Goal: Task Accomplishment & Management: Use online tool/utility

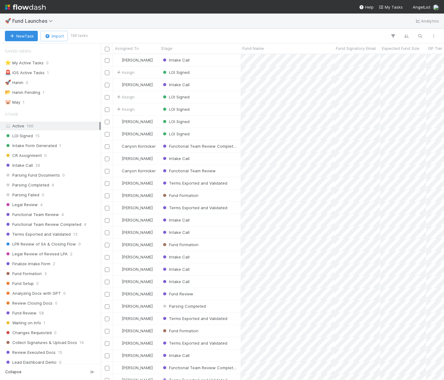
scroll to position [321, 339]
click at [420, 9] on span "AngelList" at bounding box center [422, 7] width 18 height 5
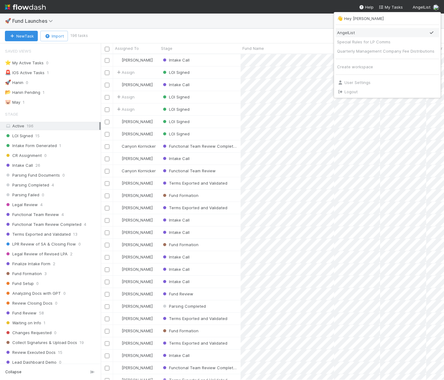
click at [370, 33] on div "AngelList" at bounding box center [385, 33] width 97 height 6
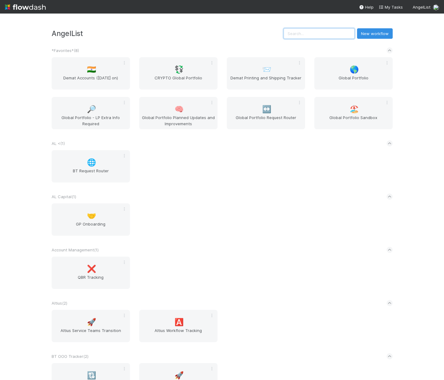
click at [318, 30] on input "text" at bounding box center [319, 33] width 71 height 10
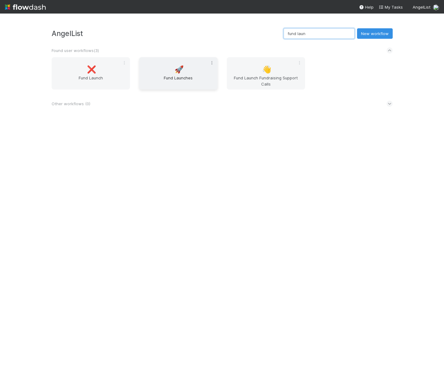
type input "fund laun"
click at [210, 61] on icon at bounding box center [212, 63] width 6 height 4
click at [224, 41] on div "Favorite Leave" at bounding box center [222, 190] width 444 height 380
click at [126, 62] on icon at bounding box center [124, 63] width 6 height 4
click at [158, 31] on div "Favorite Leave" at bounding box center [222, 190] width 444 height 380
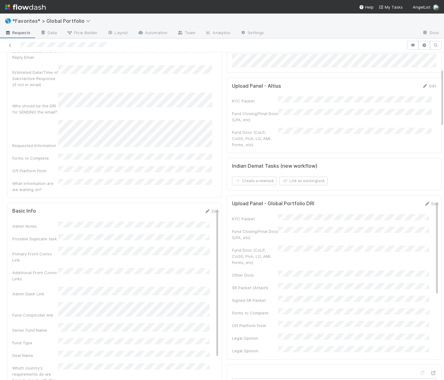
scroll to position [97, 0]
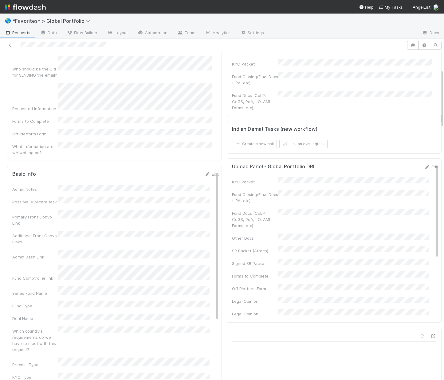
click at [205, 171] on div "Edit" at bounding box center [211, 174] width 14 height 6
click at [204, 172] on link "Edit" at bounding box center [211, 174] width 14 height 5
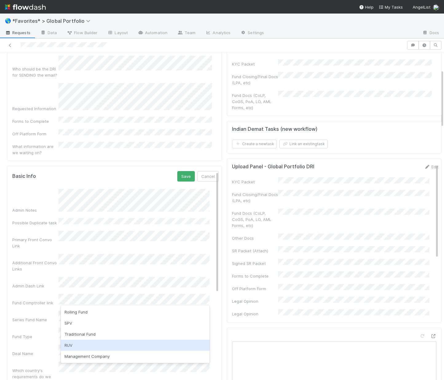
click at [83, 343] on div "RUV" at bounding box center [135, 344] width 149 height 11
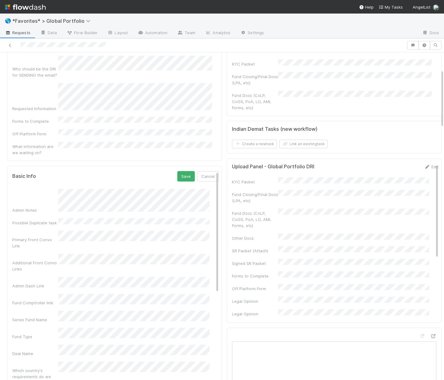
click at [35, 361] on div "Which country's requirements do we have to meet with this request?" at bounding box center [115, 376] width 207 height 30
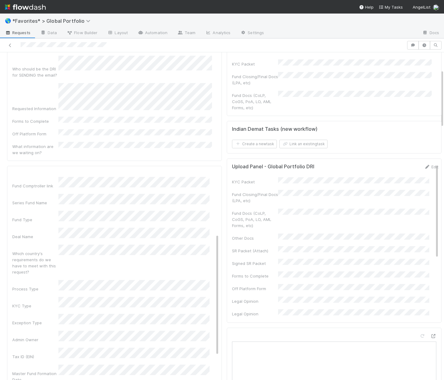
scroll to position [119, 0]
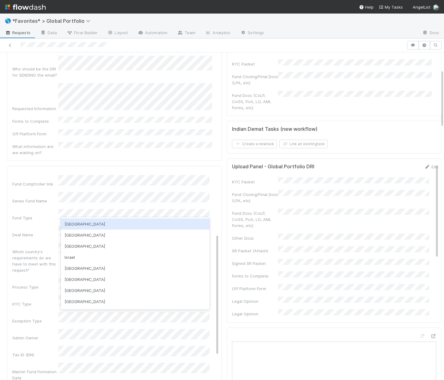
click at [86, 228] on div "USA" at bounding box center [135, 223] width 149 height 11
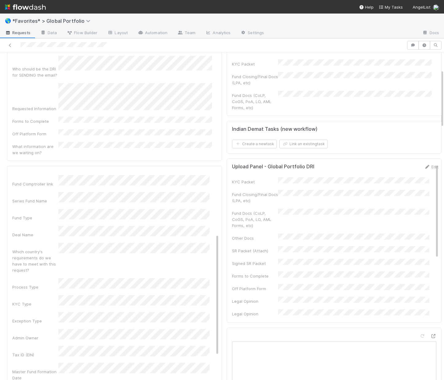
click at [18, 318] on div "Exception Type" at bounding box center [35, 321] width 46 height 6
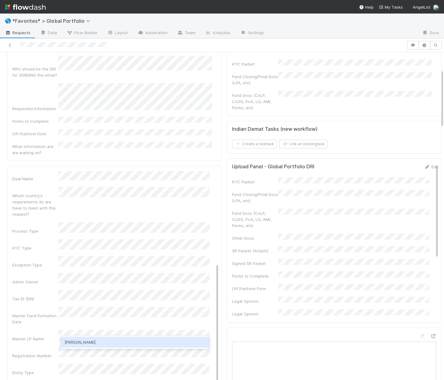
click at [74, 342] on div "Quyen Nguyen" at bounding box center [135, 341] width 149 height 11
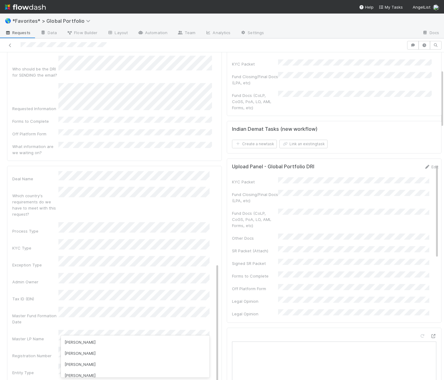
scroll to position [300, 0]
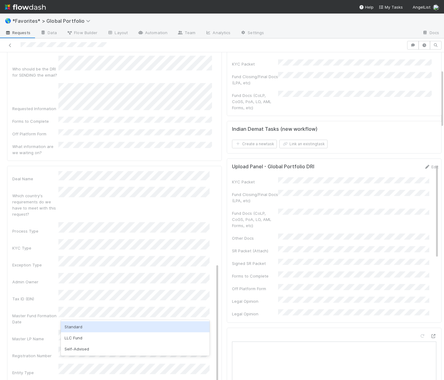
click at [81, 329] on div "Standard" at bounding box center [135, 326] width 149 height 11
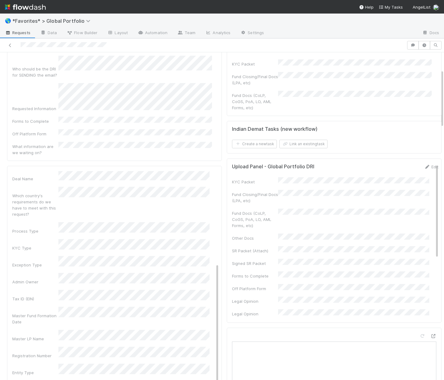
click at [19, 369] on div "Entity Type" at bounding box center [35, 372] width 46 height 6
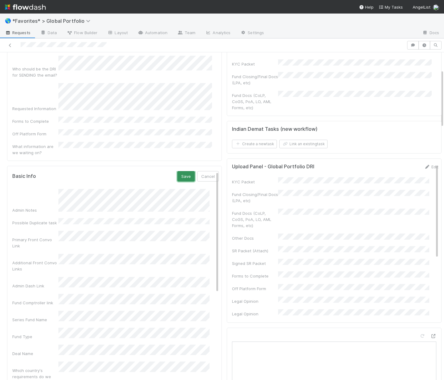
click at [177, 171] on button "Save" at bounding box center [186, 176] width 18 height 10
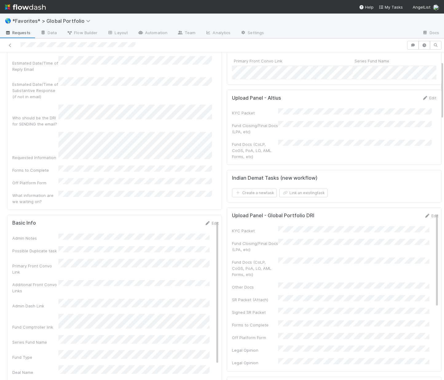
scroll to position [110, 0]
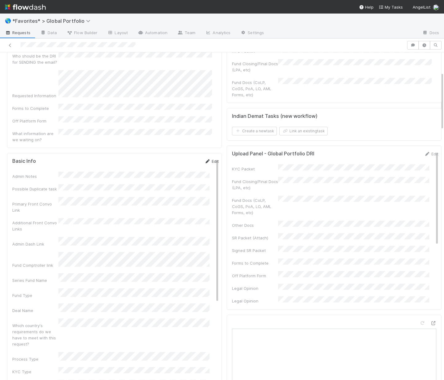
click at [204, 159] on link "Edit" at bounding box center [211, 161] width 14 height 5
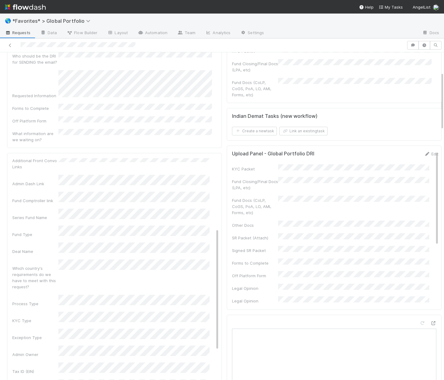
scroll to position [133, 0]
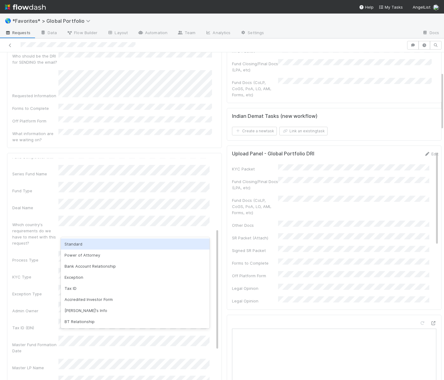
click at [79, 247] on div "Standard" at bounding box center [135, 243] width 149 height 11
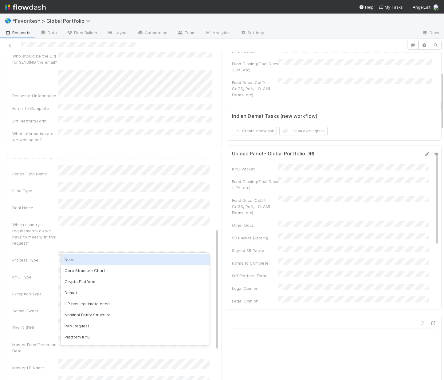
click at [85, 261] on div "None" at bounding box center [135, 259] width 149 height 11
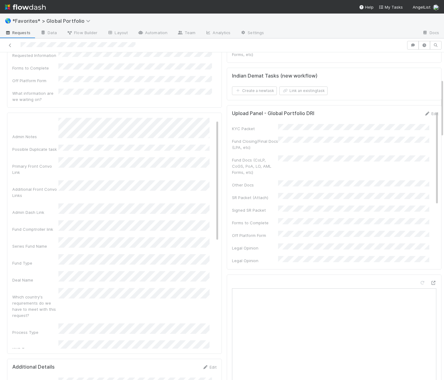
scroll to position [0, 0]
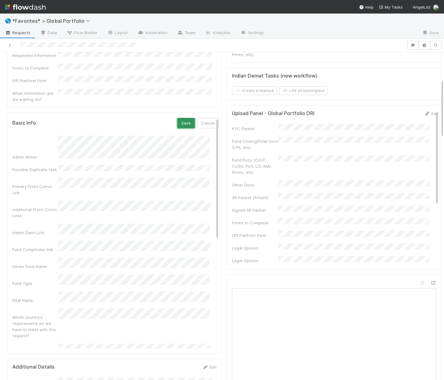
click at [177, 118] on button "Save" at bounding box center [186, 123] width 18 height 10
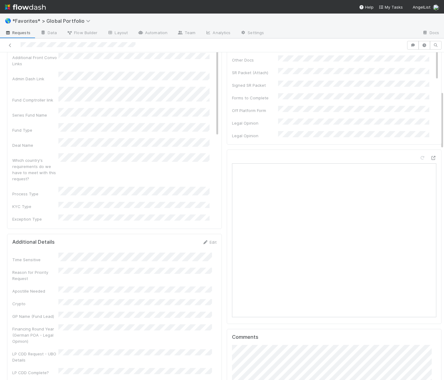
scroll to position [69, 0]
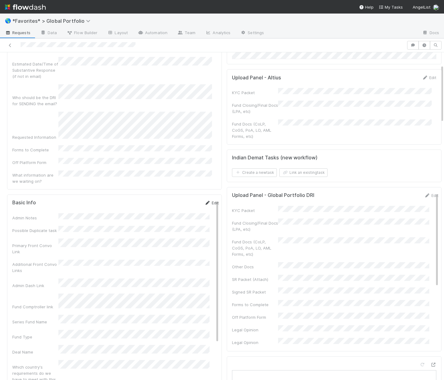
click at [204, 201] on icon at bounding box center [207, 203] width 6 height 4
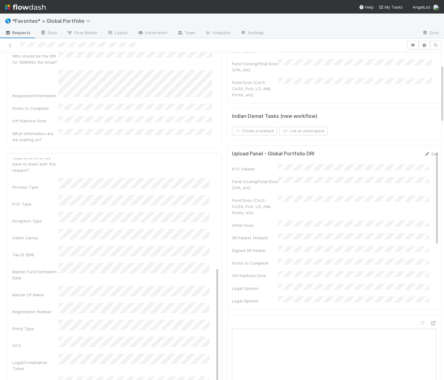
scroll to position [118, 0]
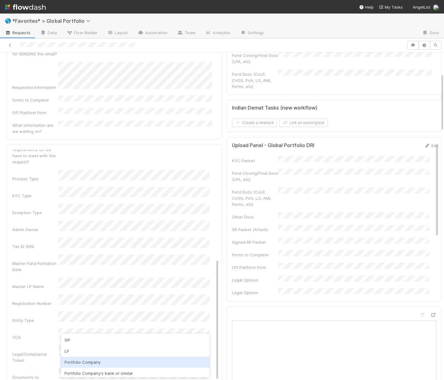
click at [89, 359] on div "Portfolio Company" at bounding box center [135, 361] width 149 height 11
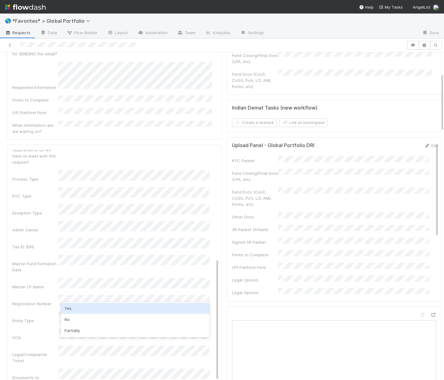
click at [89, 307] on div "Yes" at bounding box center [135, 307] width 149 height 11
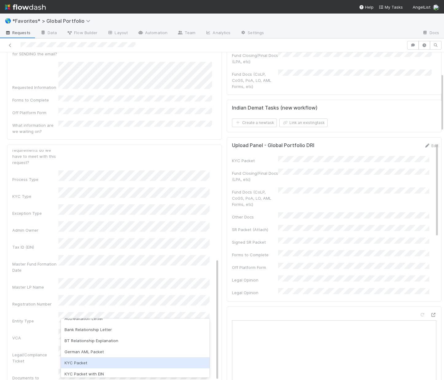
scroll to position [9, 0]
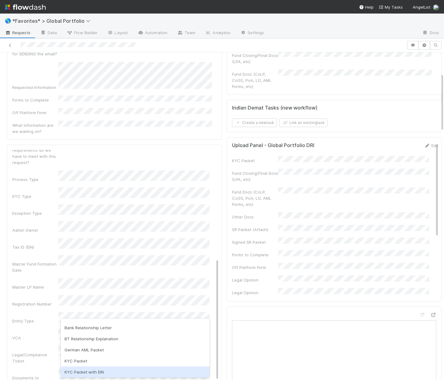
click at [99, 373] on div "KYC Packet with EIN" at bounding box center [135, 371] width 149 height 11
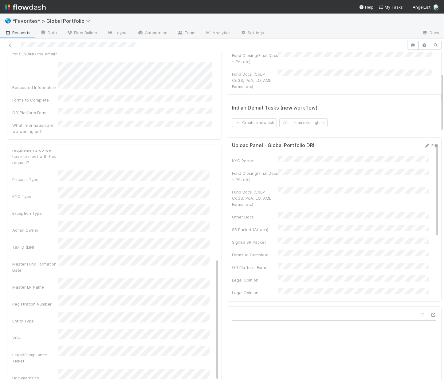
click at [16, 303] on div "Admin Notes Possible Duplicate task Primary Front Convo Link Additional Front C…" at bounding box center [115, 200] width 207 height 476
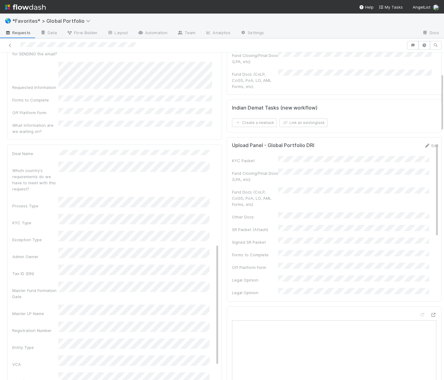
scroll to position [177, 0]
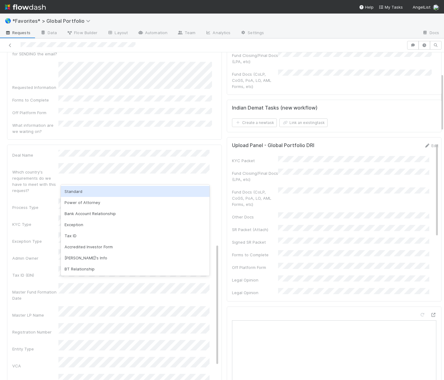
click at [87, 193] on div "Standard" at bounding box center [135, 191] width 149 height 11
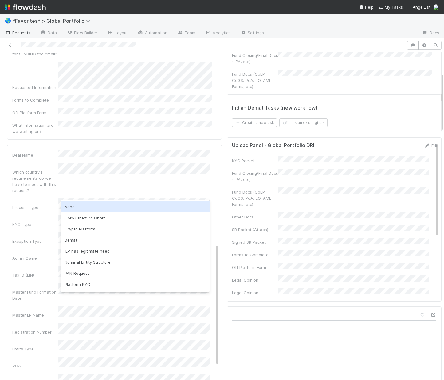
click at [84, 203] on div "None" at bounding box center [135, 206] width 149 height 11
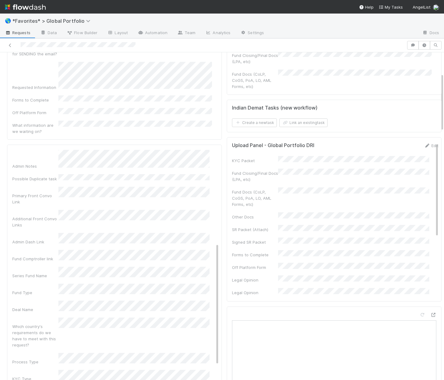
scroll to position [0, 0]
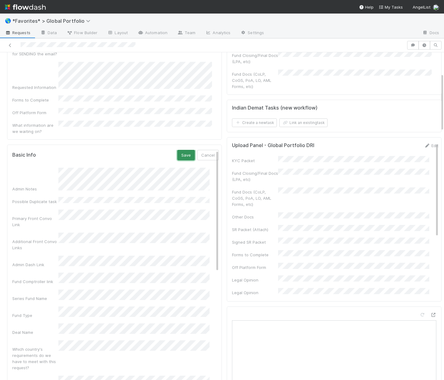
click at [177, 150] on button "Save" at bounding box center [186, 155] width 18 height 10
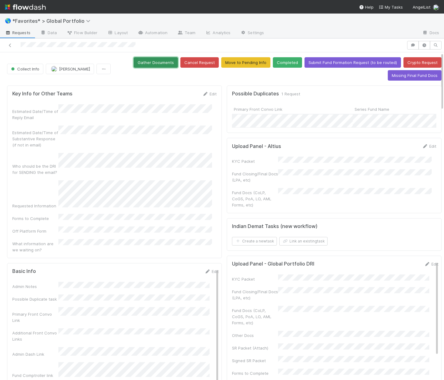
click at [168, 66] on button "Gather Documents" at bounding box center [156, 62] width 44 height 10
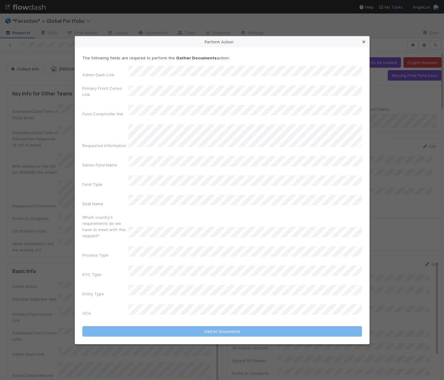
click at [364, 44] on icon at bounding box center [364, 42] width 6 height 4
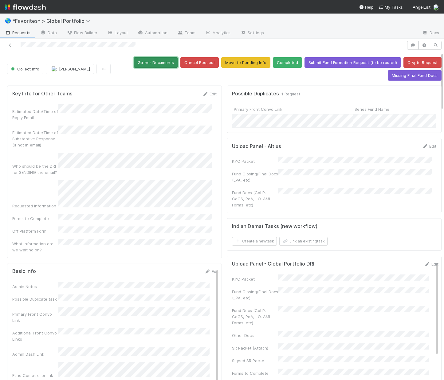
click at [153, 59] on button "Gather Documents" at bounding box center [156, 62] width 44 height 10
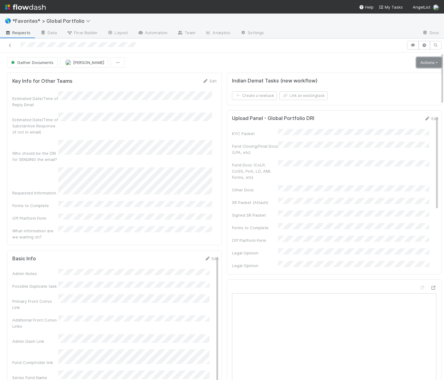
click at [417, 64] on link "Actions" at bounding box center [429, 62] width 25 height 10
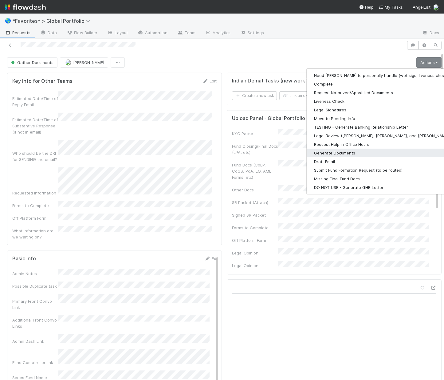
click at [319, 155] on button "Generate Documents" at bounding box center [387, 152] width 160 height 9
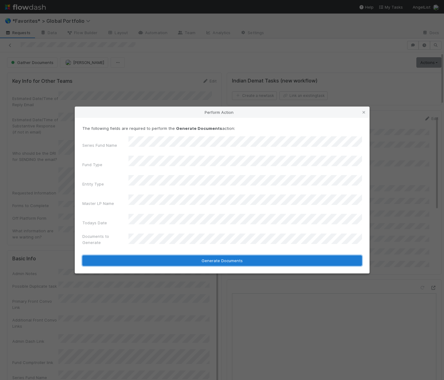
click at [184, 255] on button "Generate Documents" at bounding box center [222, 260] width 280 height 10
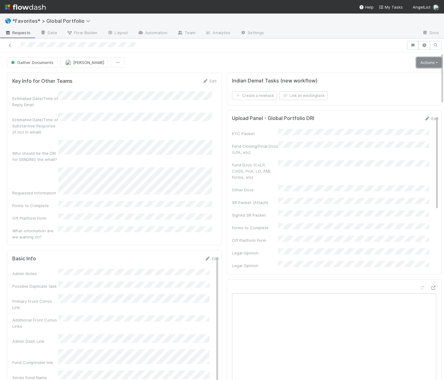
click at [425, 64] on link "Actions" at bounding box center [429, 62] width 25 height 10
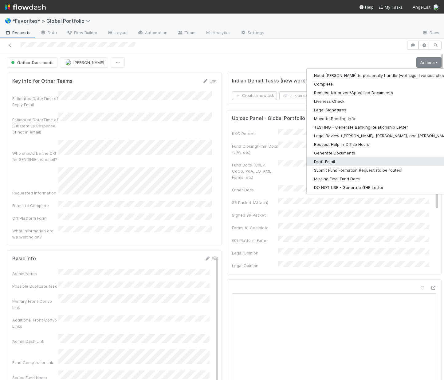
click at [336, 159] on button "Draft Email" at bounding box center [387, 161] width 160 height 9
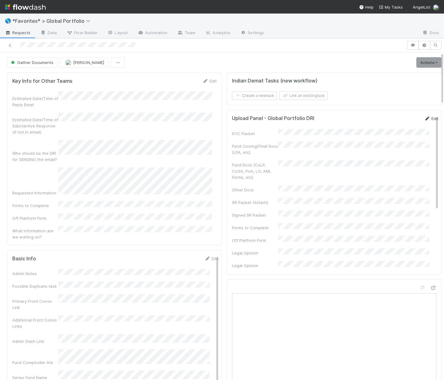
click at [424, 117] on link "Edit" at bounding box center [431, 118] width 14 height 5
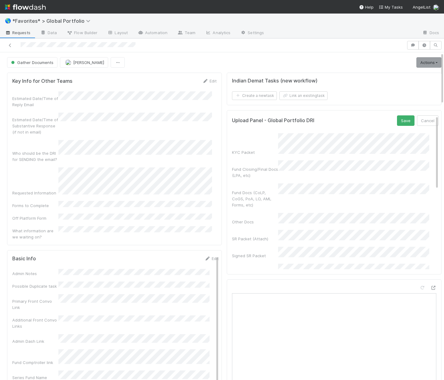
click at [336, 126] on form "Upload Panel - Global Portfolio DRI Save Cancel KYC Packet Fund Closing/Final D…" at bounding box center [335, 301] width 207 height 373
click at [397, 119] on button "Save" at bounding box center [406, 120] width 18 height 10
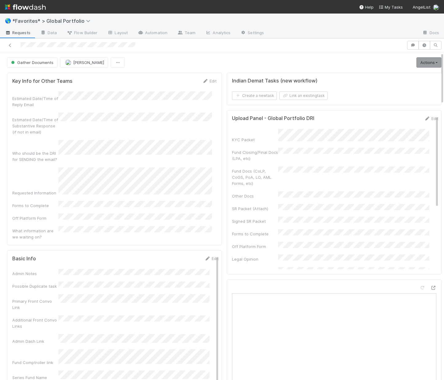
drag, startPoint x: 136, startPoint y: 45, endPoint x: 51, endPoint y: 42, distance: 84.6
click at [51, 42] on div at bounding box center [203, 45] width 402 height 9
click at [425, 66] on link "Actions" at bounding box center [429, 62] width 25 height 10
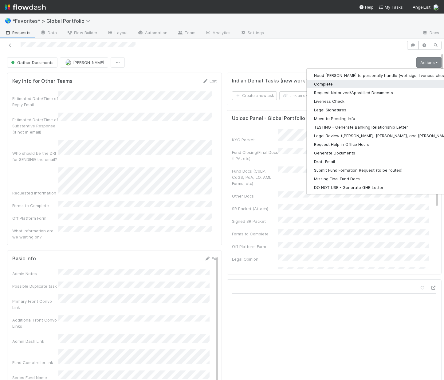
click at [314, 83] on button "Complete" at bounding box center [387, 84] width 160 height 9
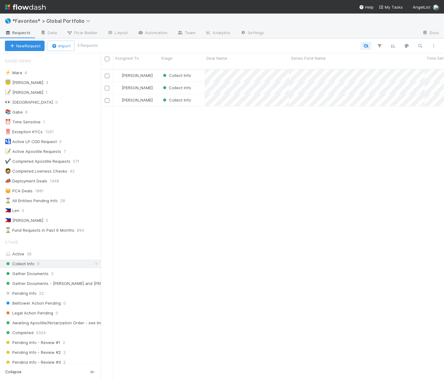
scroll to position [311, 339]
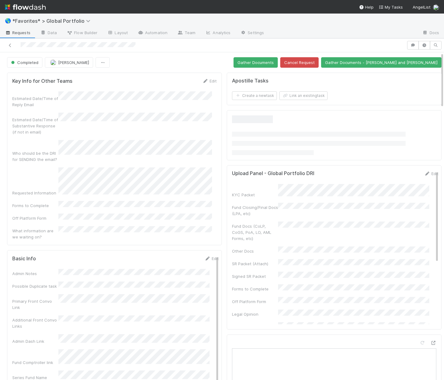
click at [159, 89] on form "Key Info for Other Teams Edit Estimated Date/Time of Reply Email Estimated Date…" at bounding box center [114, 159] width 204 height 162
